Goal: Entertainment & Leisure: Consume media (video, audio)

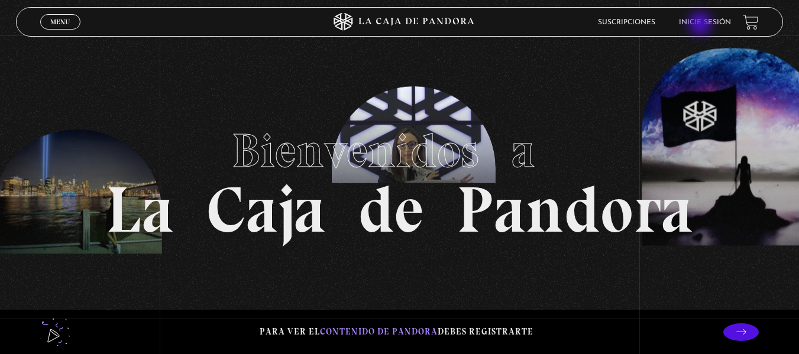
click at [701, 25] on link "Inicie sesión" at bounding box center [705, 22] width 52 height 7
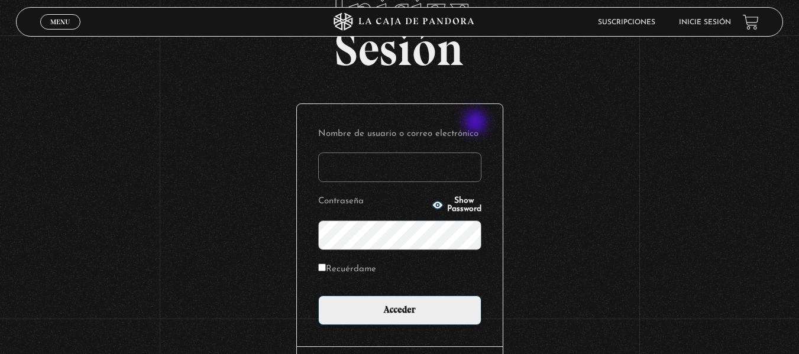
scroll to position [70, 0]
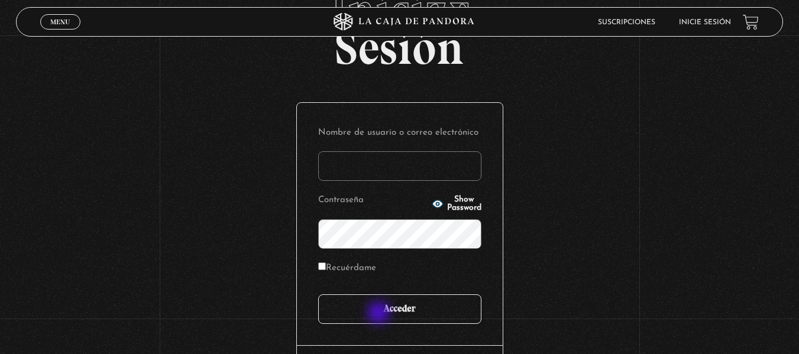
type input "[EMAIL_ADDRESS][DOMAIN_NAME]"
click at [380, 315] on input "Acceder" at bounding box center [399, 309] width 163 height 30
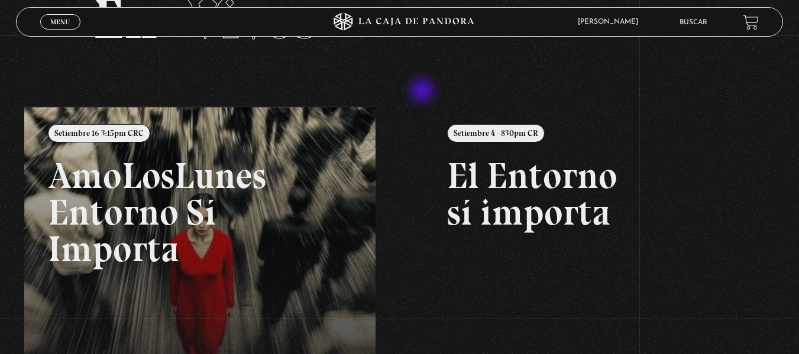
scroll to position [74, 0]
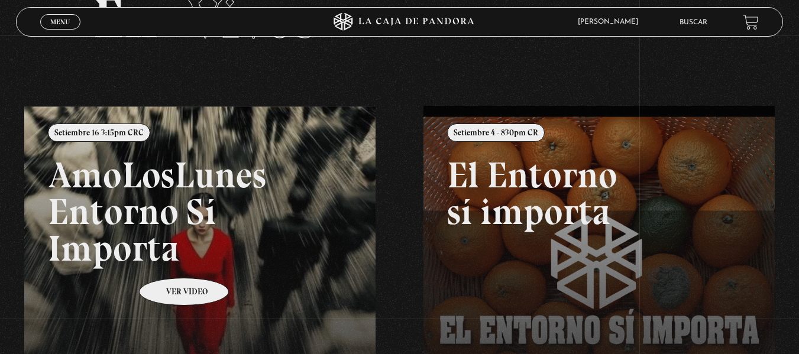
click at [168, 260] on link at bounding box center [423, 283] width 799 height 354
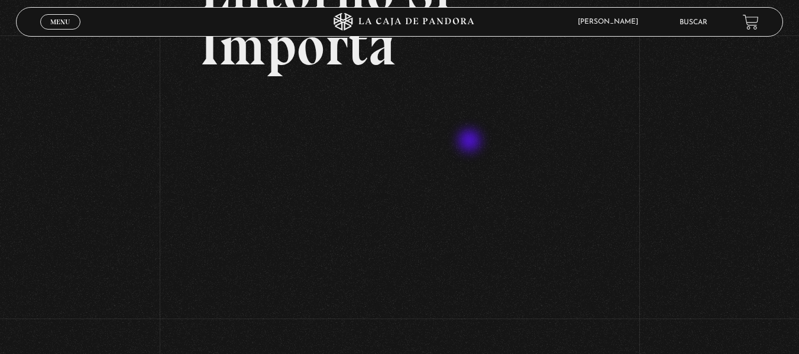
scroll to position [184, 0]
click at [709, 84] on div "Volver Setiembre 16 3:15pm CRC AmoLosLunes Entorno Sí Importa" at bounding box center [399, 235] width 799 height 766
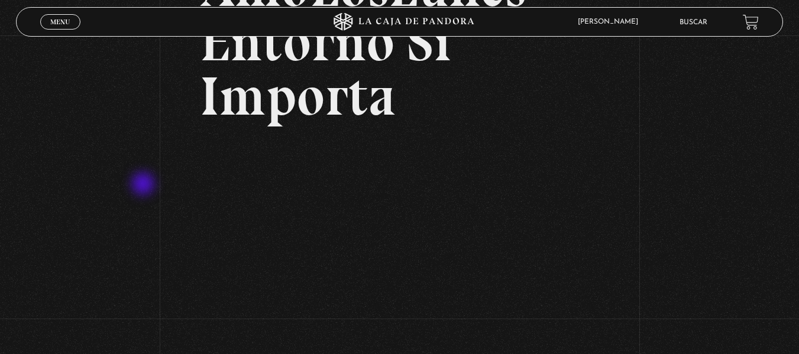
scroll to position [134, 0]
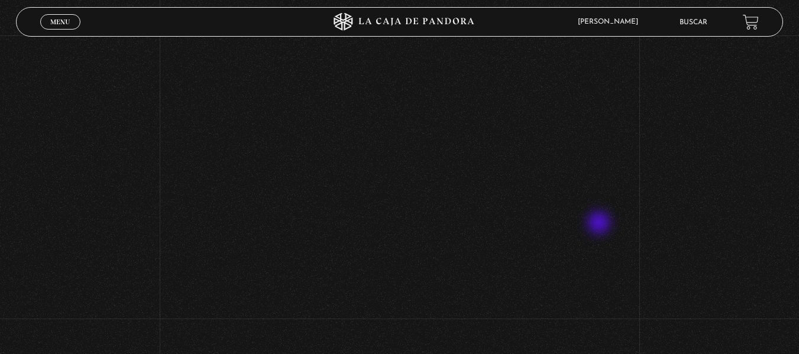
scroll to position [320, 0]
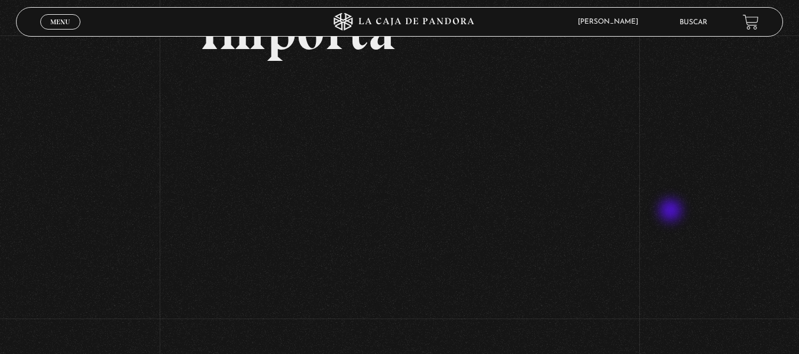
scroll to position [199, 0]
click at [689, 245] on div "Volver Setiembre 16 3:15pm CRC AmoLosLunes Entorno Sí Importa" at bounding box center [399, 219] width 799 height 766
click at [673, 246] on div "Volver Setiembre 16 3:15pm CRC AmoLosLunes Entorno Sí Importa" at bounding box center [399, 219] width 799 height 766
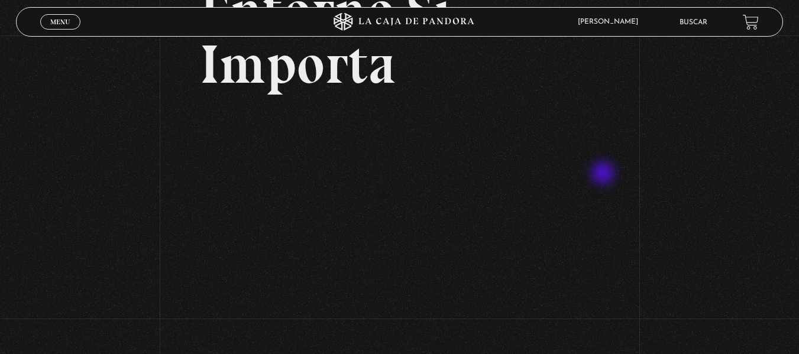
scroll to position [166, 0]
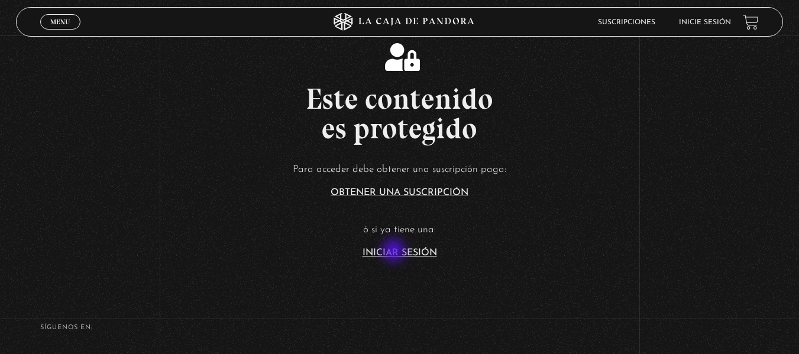
click at [395, 252] on link "Iniciar Sesión" at bounding box center [399, 252] width 74 height 9
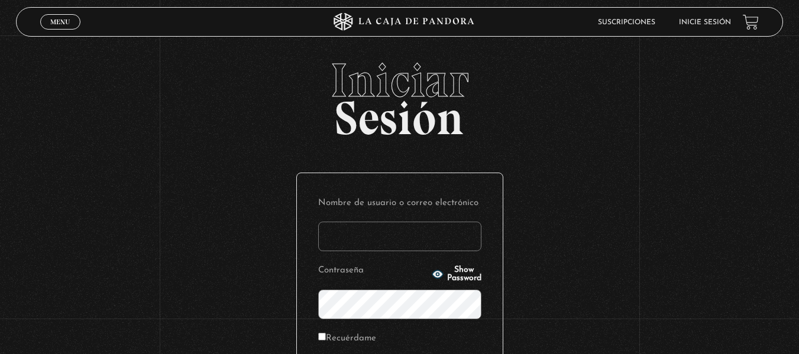
scroll to position [161, 0]
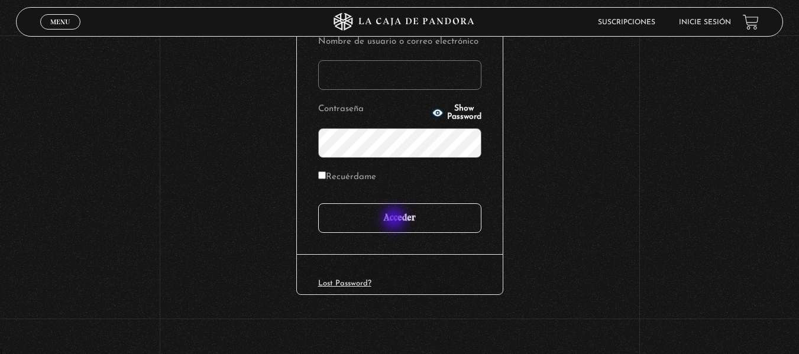
type input "[EMAIL_ADDRESS][DOMAIN_NAME]"
click at [396, 219] on input "Acceder" at bounding box center [399, 218] width 163 height 30
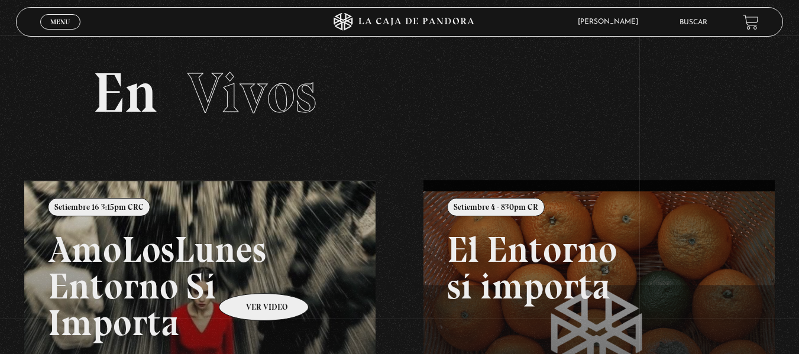
click at [248, 275] on link at bounding box center [423, 357] width 799 height 354
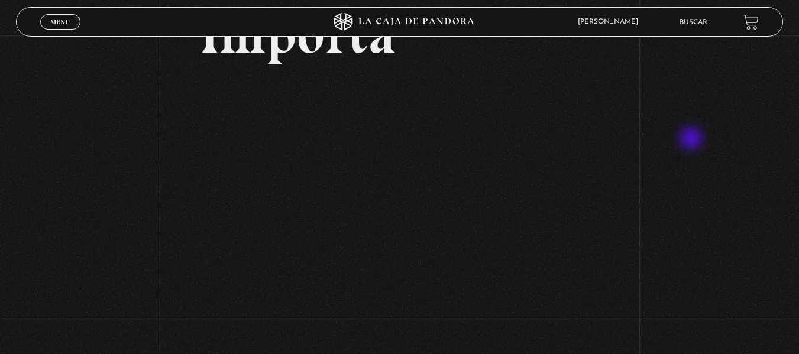
scroll to position [196, 0]
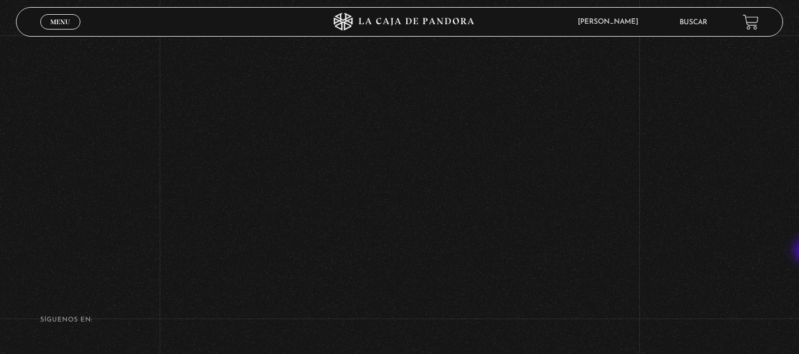
scroll to position [524, 0]
click at [70, 22] on span "Menu" at bounding box center [60, 21] width 20 height 7
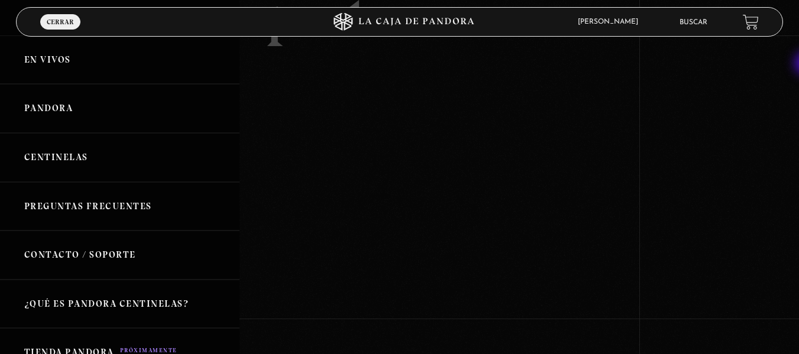
scroll to position [0, 0]
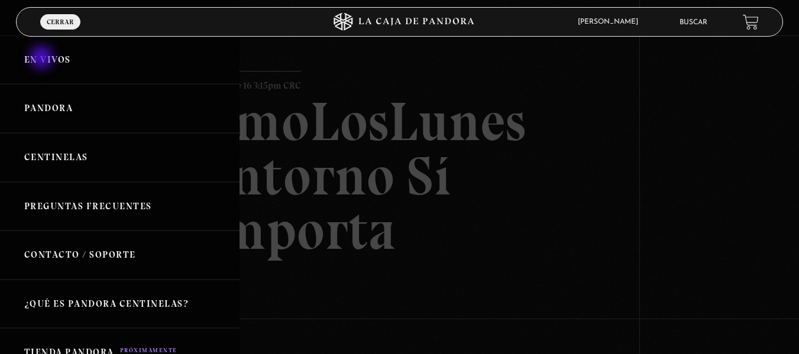
click at [43, 59] on link "En vivos" at bounding box center [119, 59] width 239 height 49
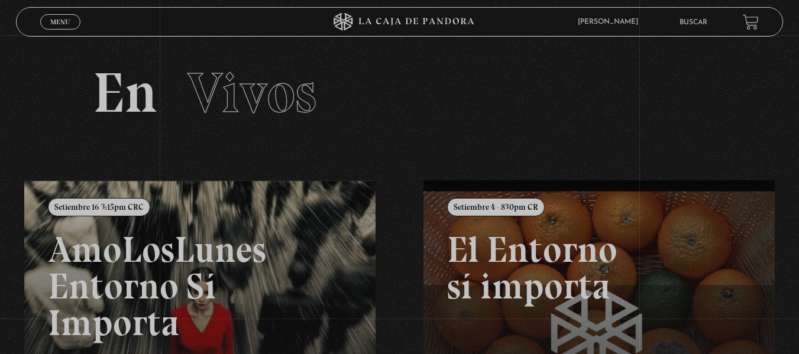
click at [43, 59] on section "En Vivos" at bounding box center [399, 107] width 799 height 145
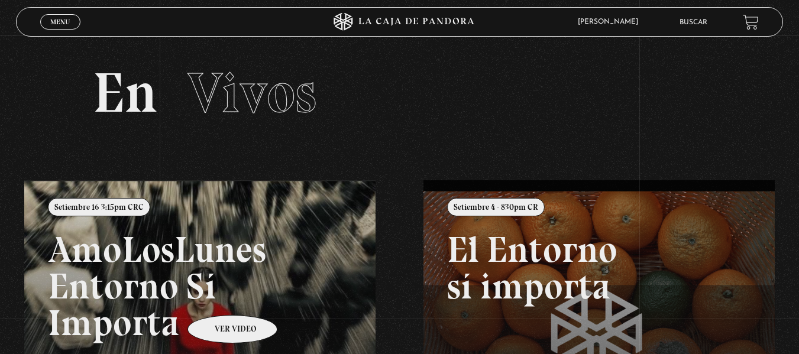
click at [217, 297] on link at bounding box center [423, 357] width 799 height 354
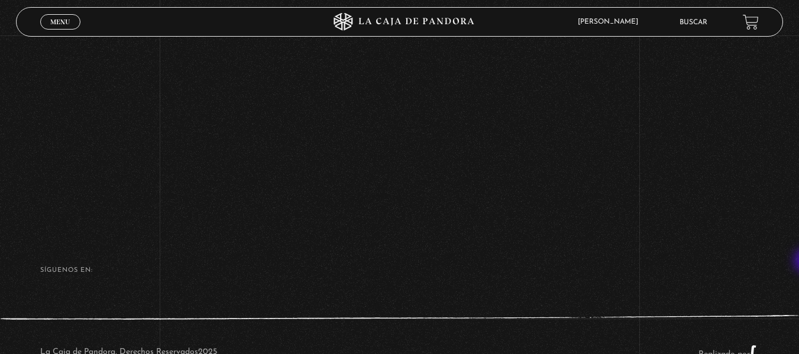
scroll to position [251, 0]
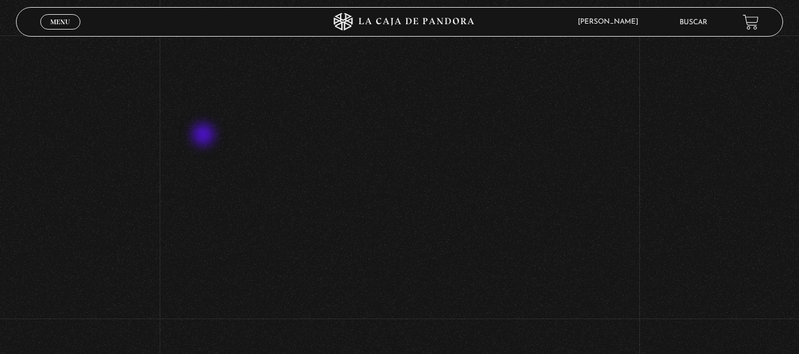
scroll to position [328, 0]
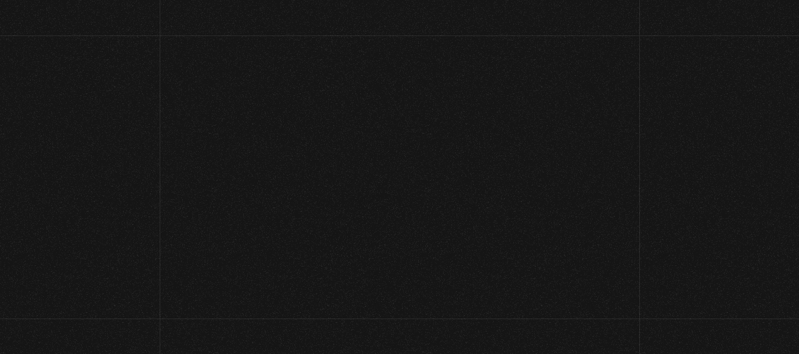
scroll to position [222, 0]
